Goal: Information Seeking & Learning: Learn about a topic

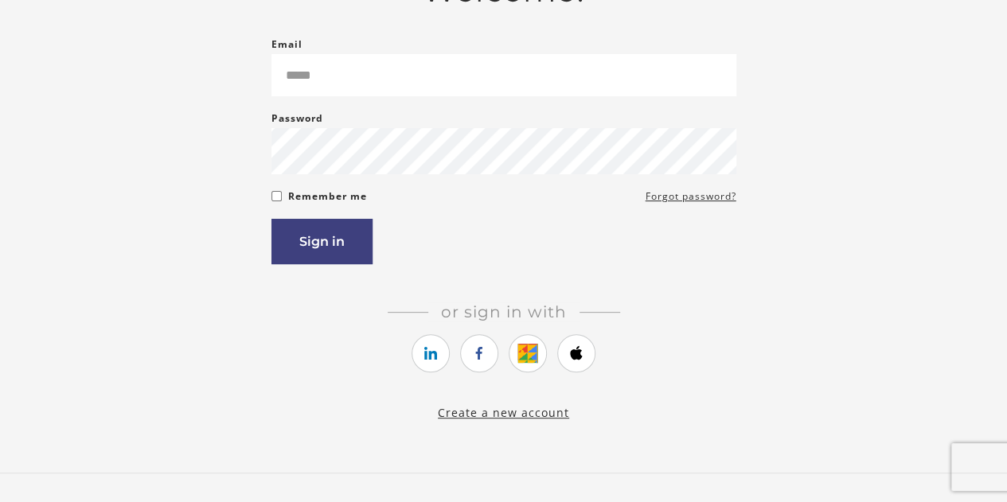
scroll to position [159, 0]
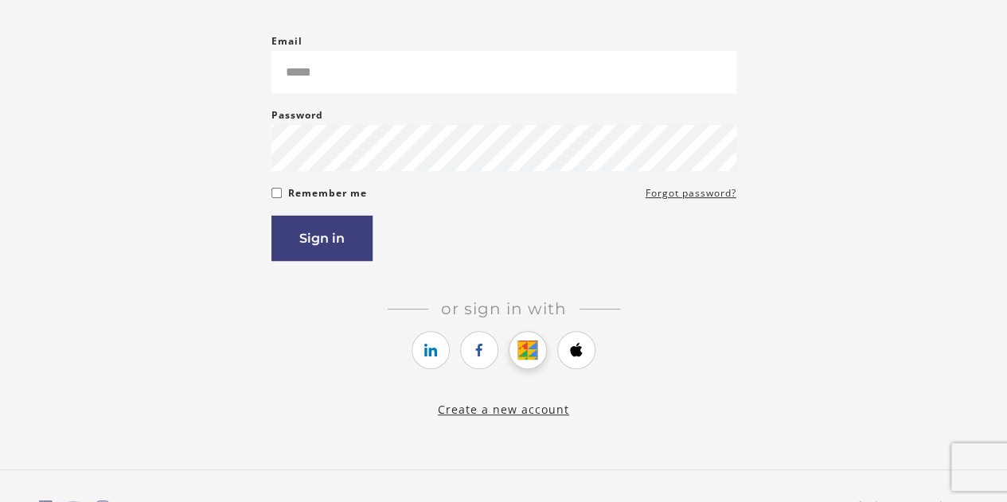
click at [528, 360] on icon "https://courses.thinkific.com/users/auth/google?ss%5Breferral%5D=&ss%5Buser_ret…" at bounding box center [528, 350] width 20 height 19
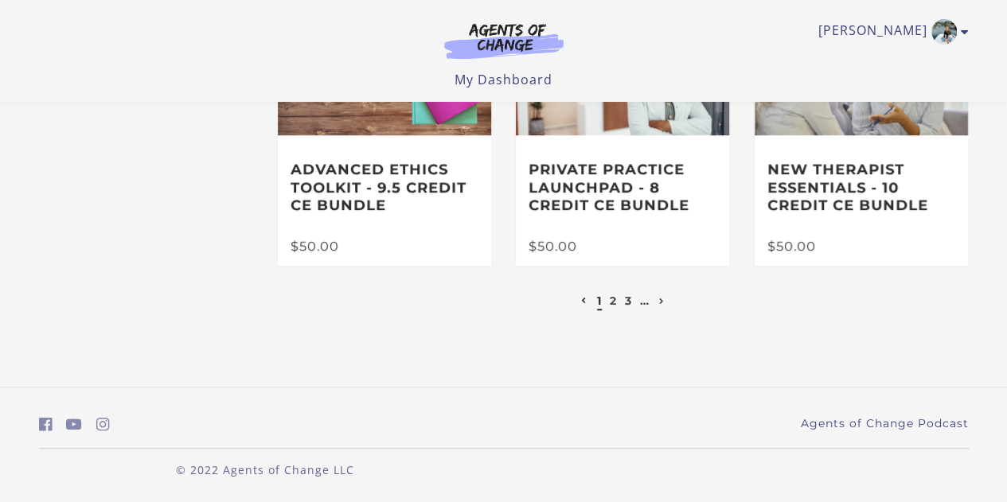
scroll to position [224, 0]
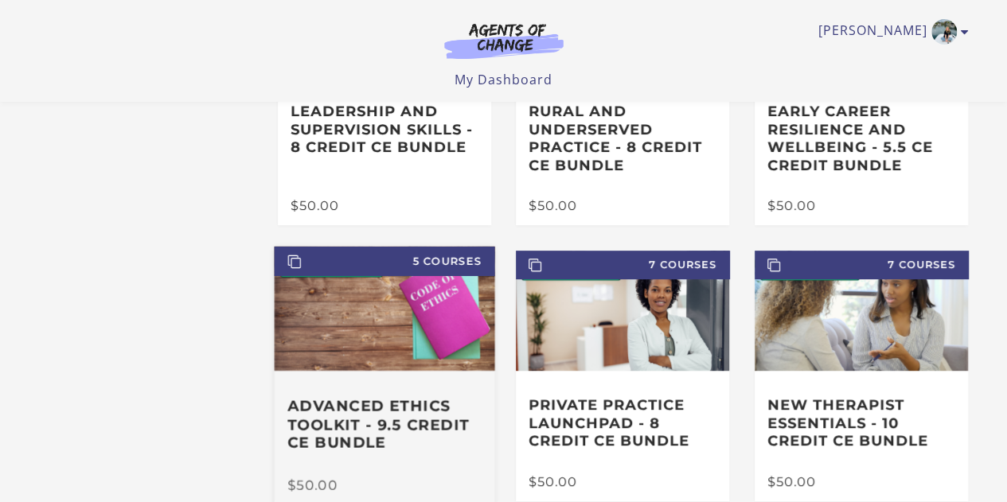
click at [353, 341] on img at bounding box center [384, 309] width 220 height 124
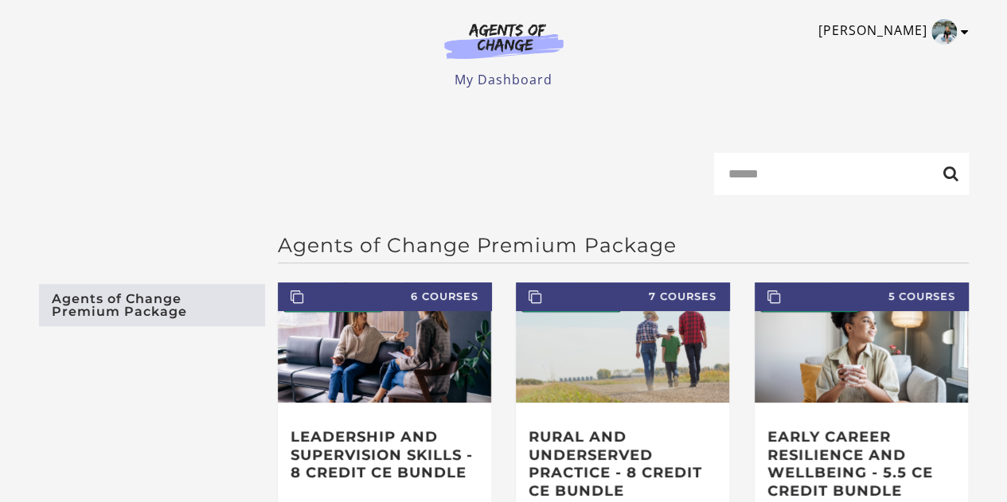
click at [962, 33] on icon "Toggle menu" at bounding box center [965, 31] width 8 height 13
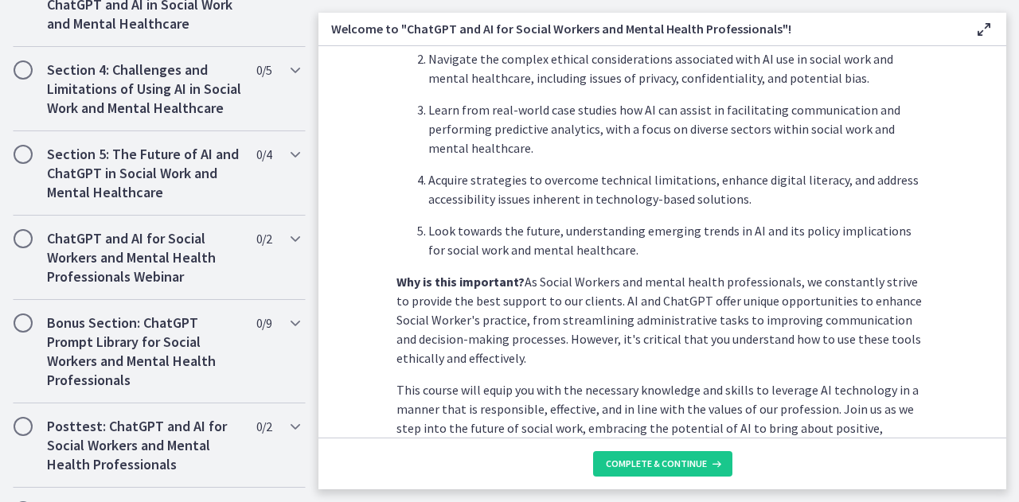
scroll to position [871, 0]
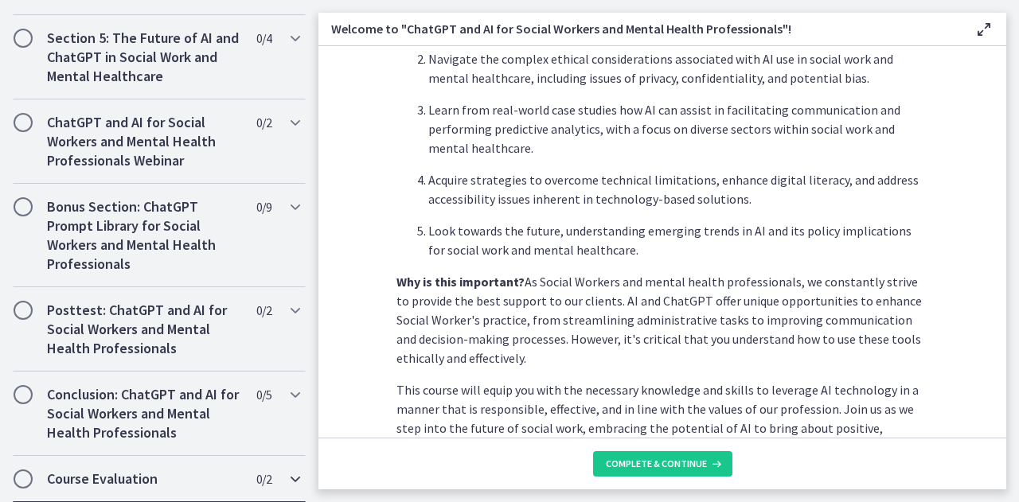
click at [286, 477] on icon "Chapters" at bounding box center [295, 479] width 19 height 19
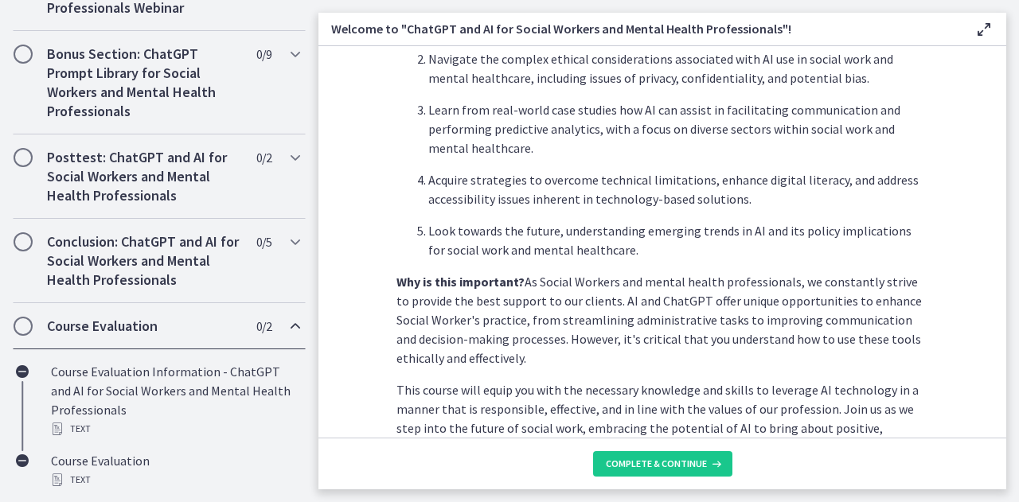
click at [271, 329] on div "Course Evaluation 0 / 2 Completed" at bounding box center [159, 326] width 293 height 46
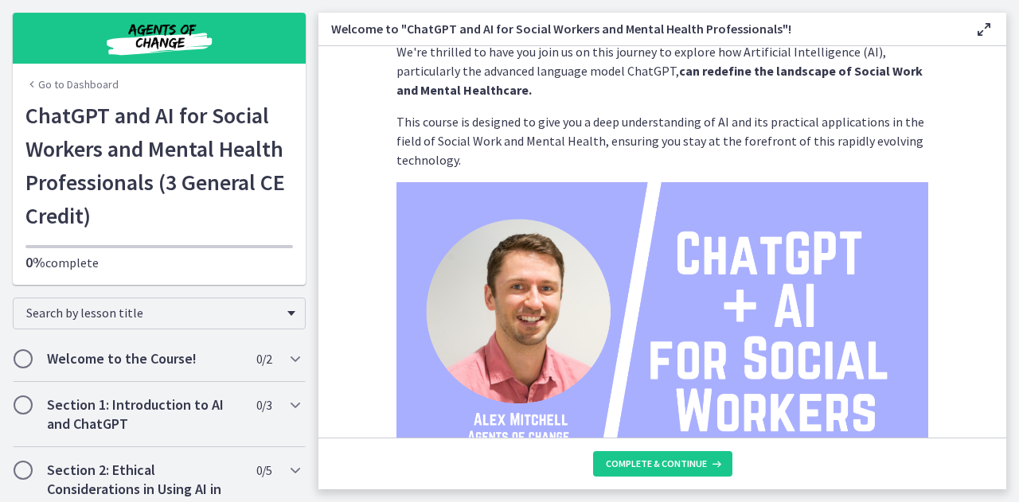
scroll to position [0, 0]
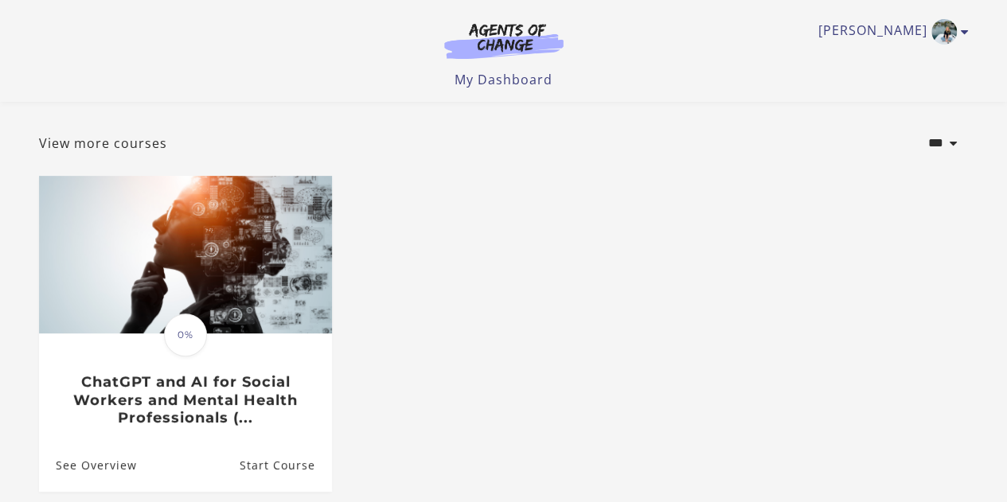
scroll to position [68, 0]
